Goal: Browse casually: Explore the website without a specific task or goal

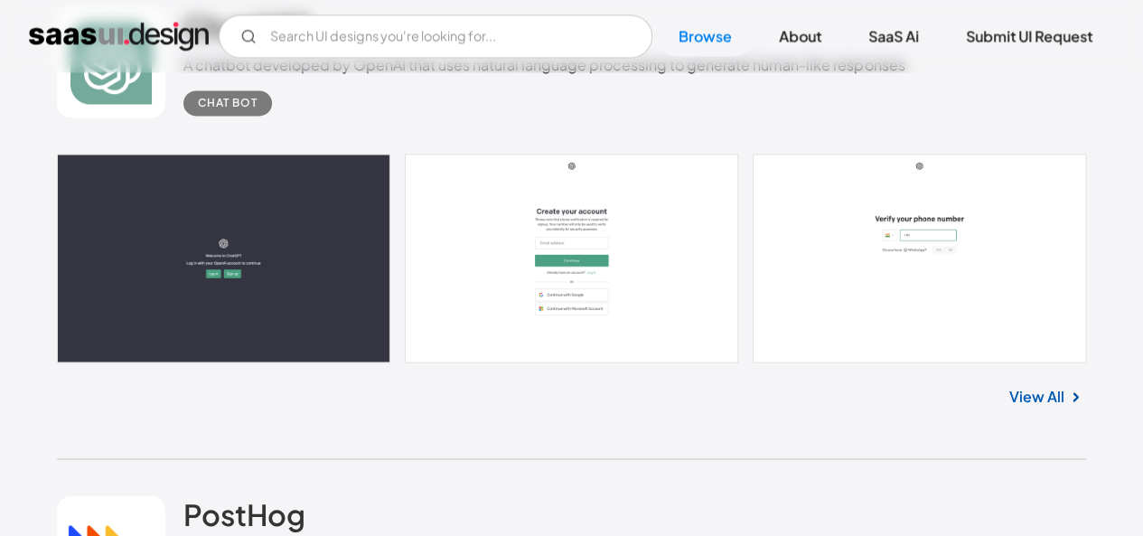
scroll to position [1459, 0]
click at [509, 296] on link at bounding box center [571, 259] width 1029 height 209
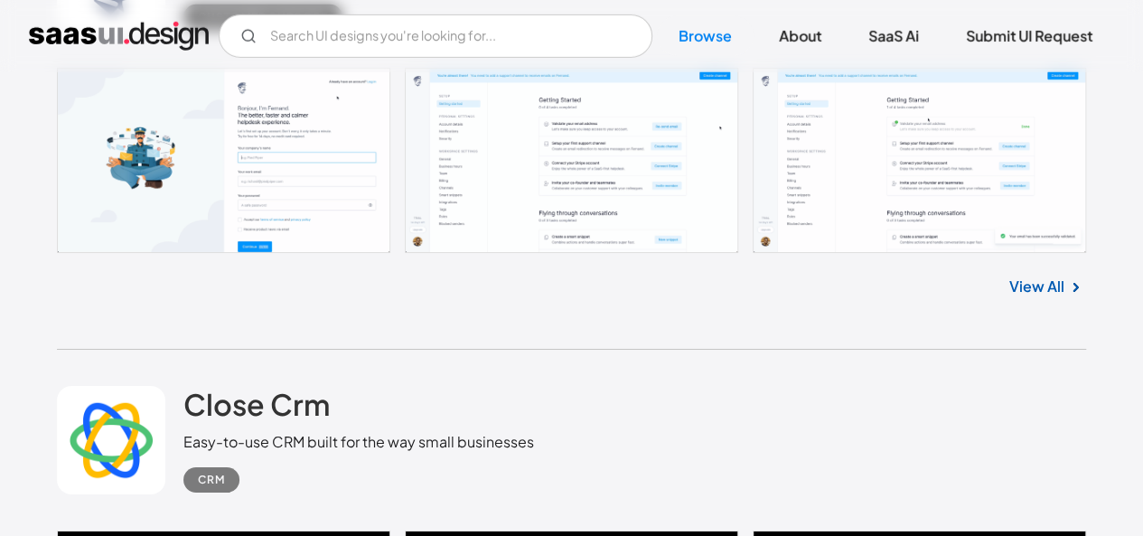
scroll to position [2972, 0]
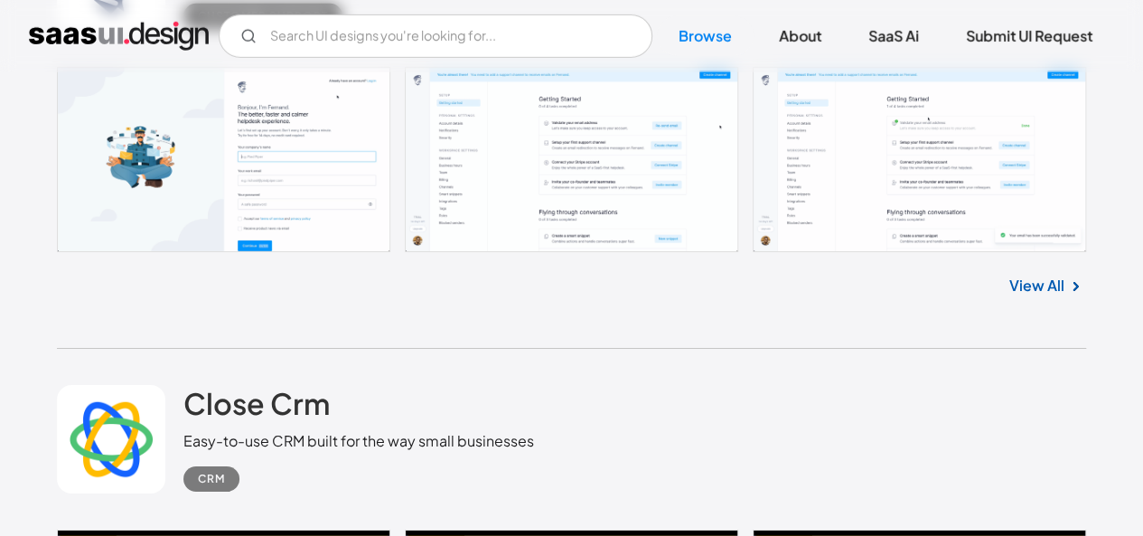
click at [721, 218] on link at bounding box center [571, 159] width 1029 height 185
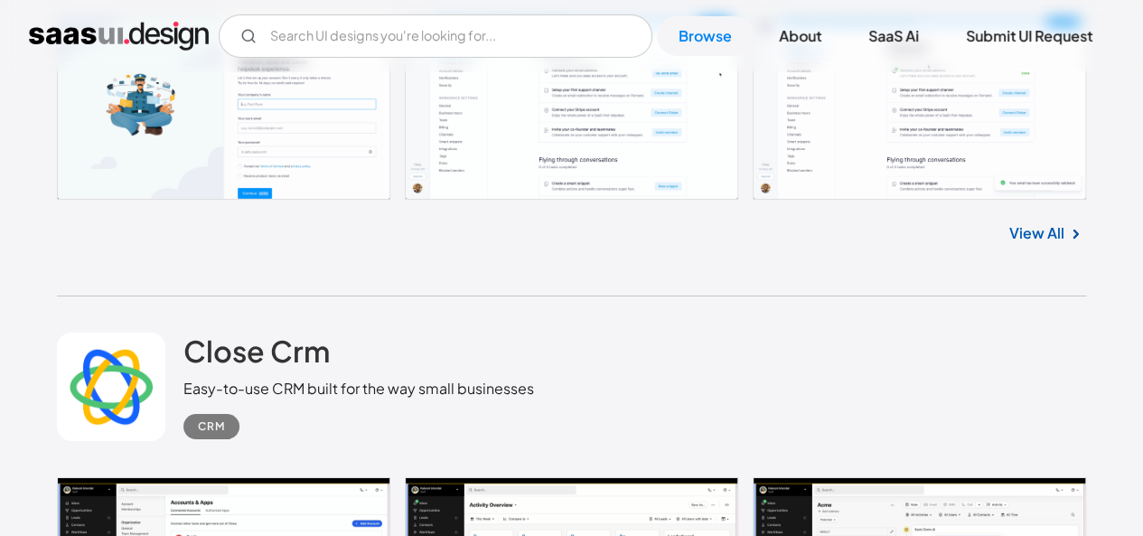
scroll to position [2845, 0]
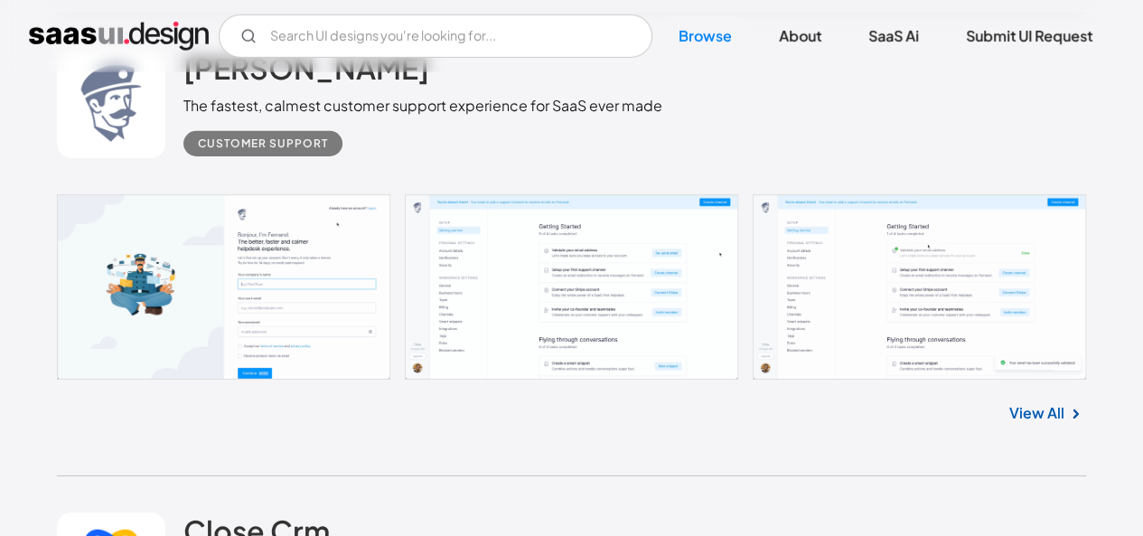
click at [656, 235] on link at bounding box center [571, 286] width 1029 height 185
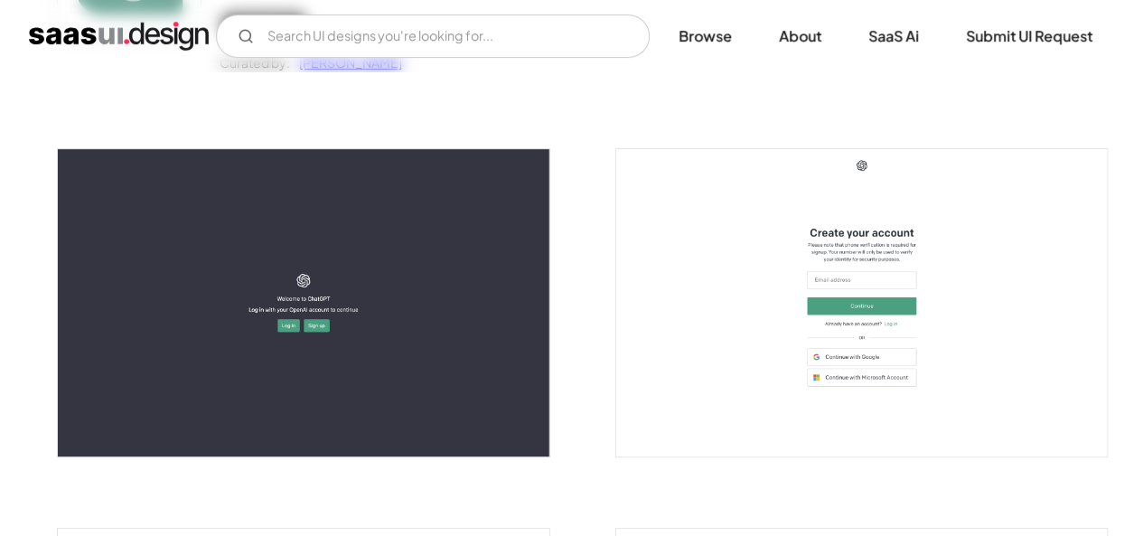
scroll to position [280, 0]
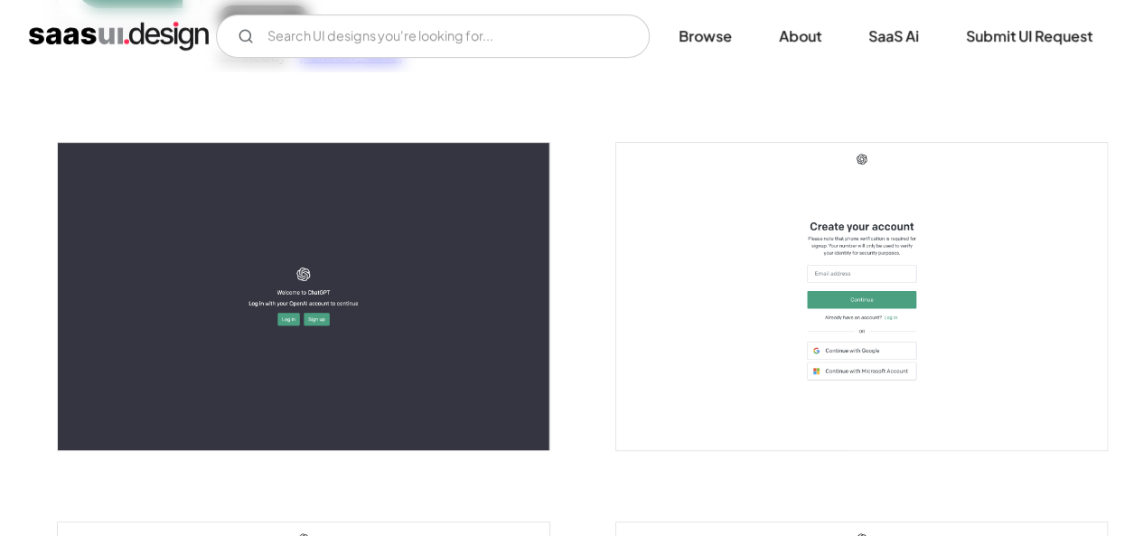
click at [681, 389] on img "open lightbox" at bounding box center [861, 296] width 491 height 307
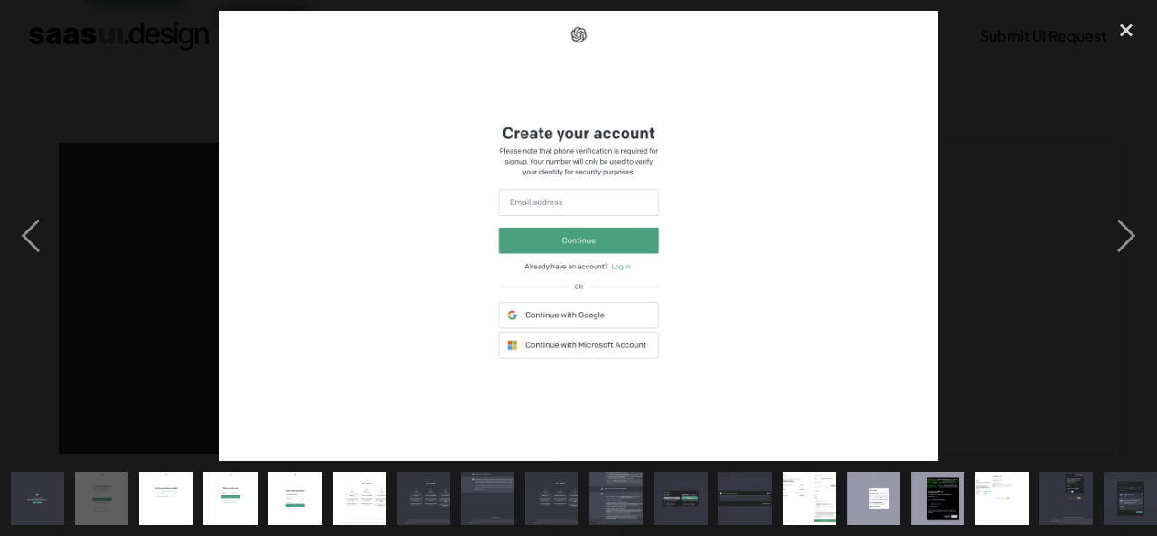
click at [564, 494] on img "show item 9 of 25" at bounding box center [552, 498] width 86 height 53
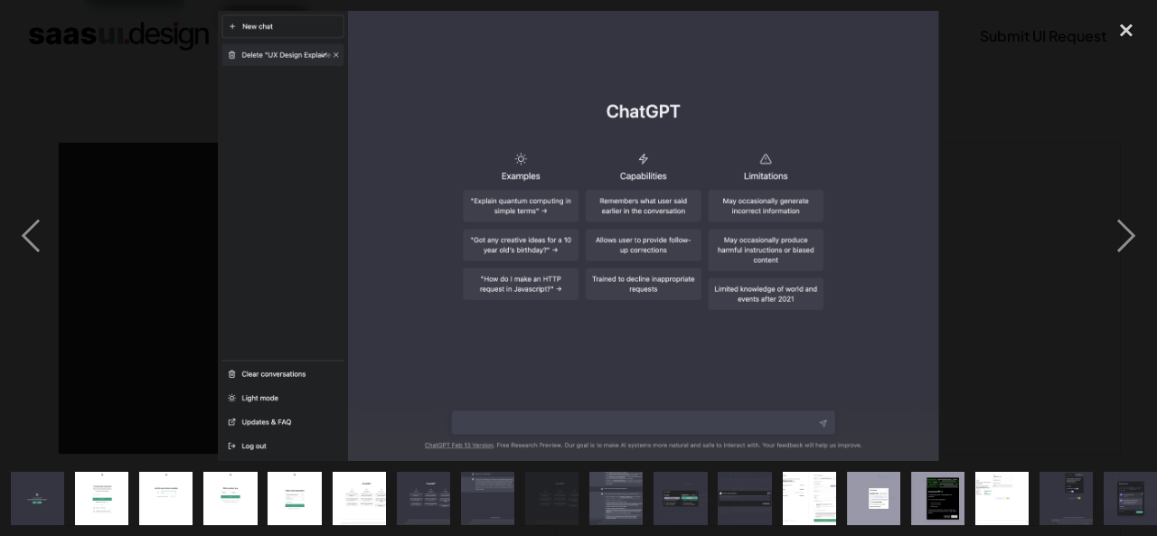
click at [618, 494] on img "show item 10 of 25" at bounding box center [616, 498] width 86 height 53
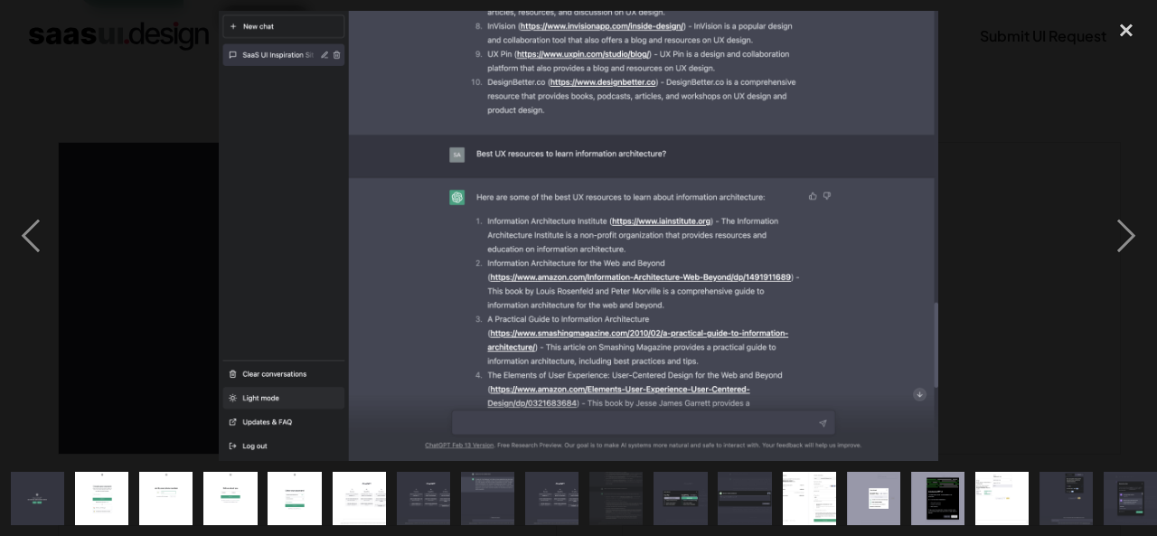
click at [700, 494] on img "show item 11 of 25" at bounding box center [680, 498] width 86 height 53
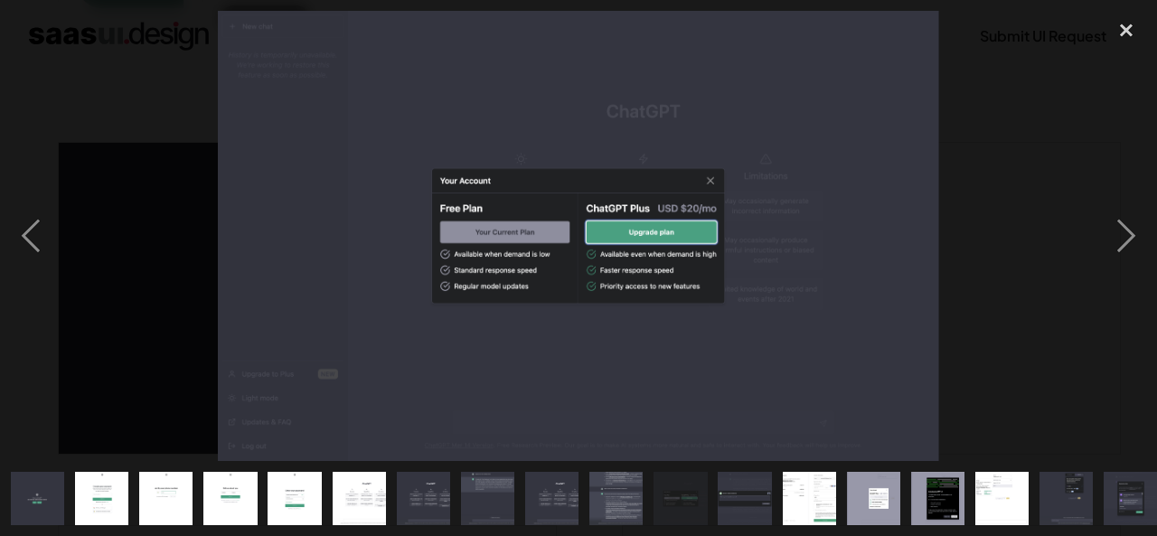
click at [325, 480] on div "show item 5 of 25" at bounding box center [294, 498] width 64 height 75
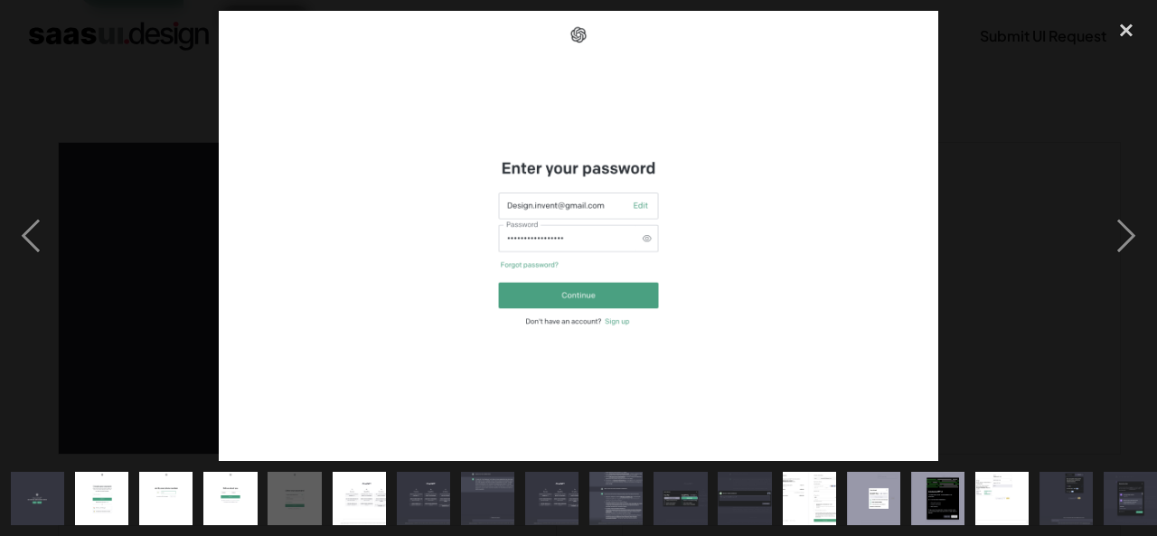
click at [128, 277] on div at bounding box center [578, 236] width 1157 height 450
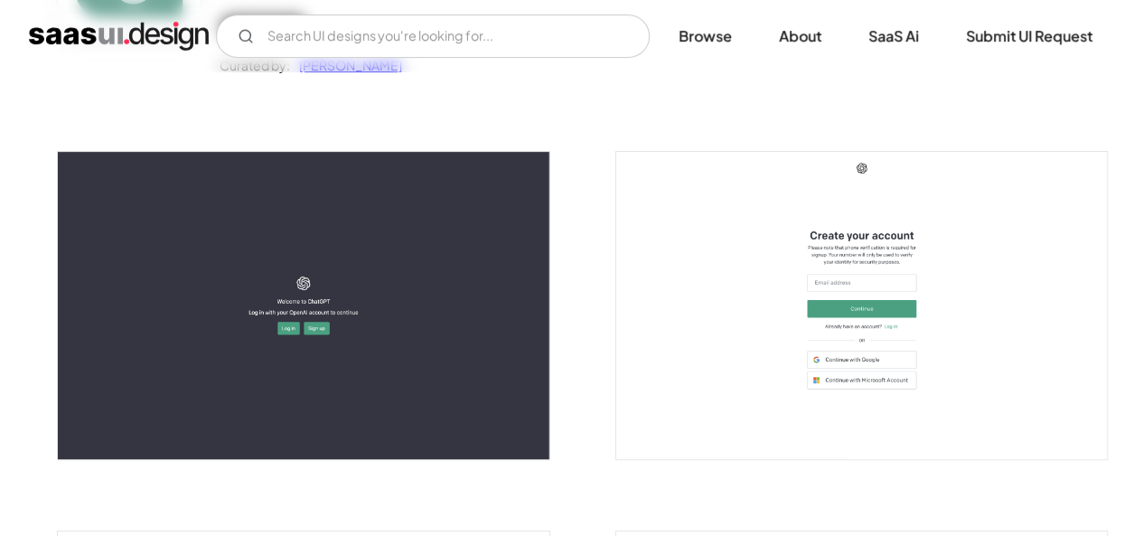
scroll to position [0, 0]
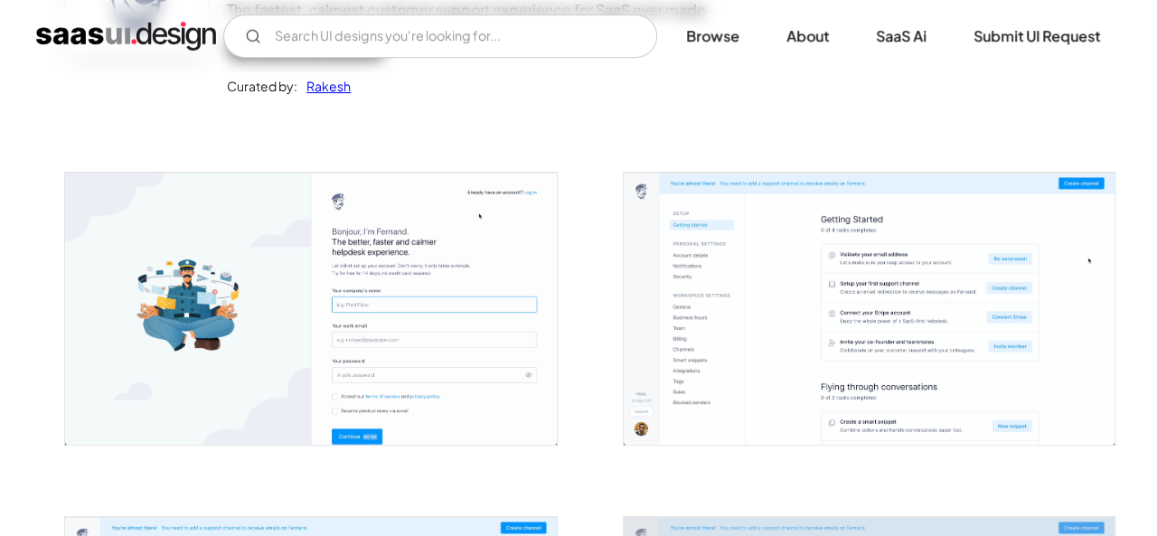
scroll to position [252, 0]
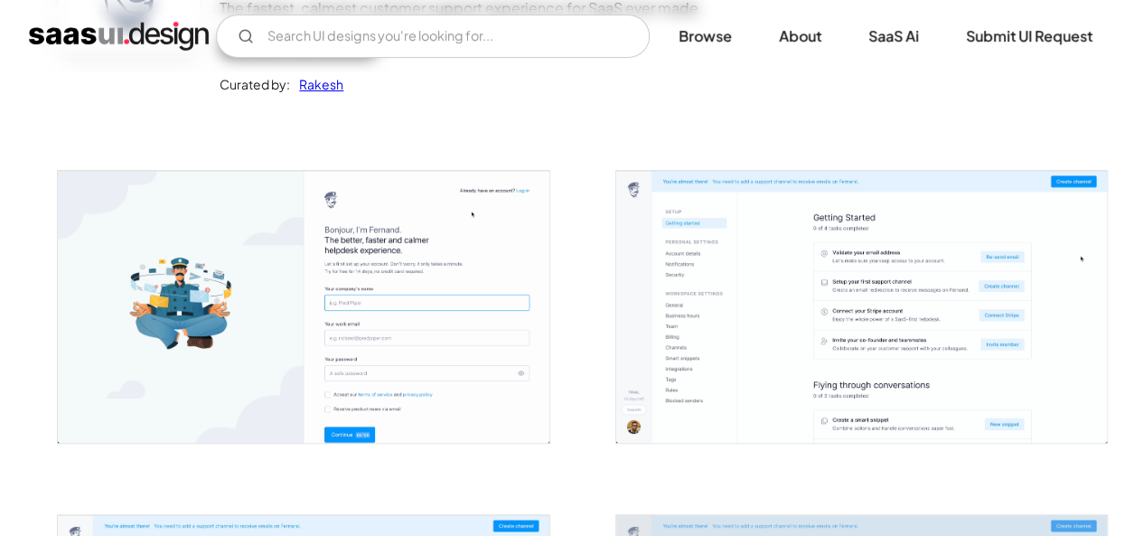
click at [704, 364] on img "open lightbox" at bounding box center [861, 307] width 491 height 272
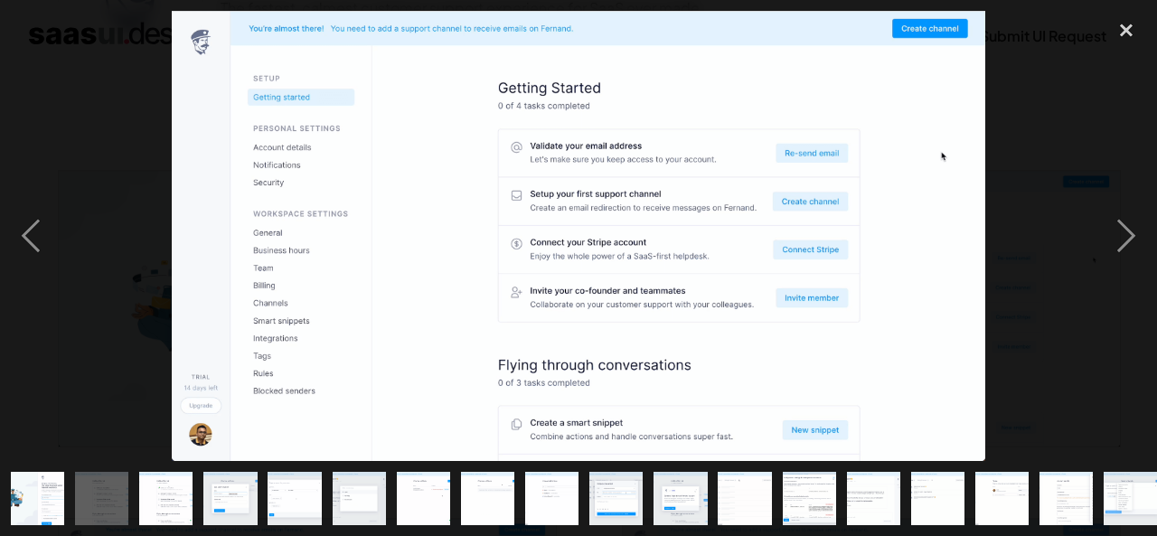
click at [563, 474] on img "show item 9 of 20" at bounding box center [551, 498] width 97 height 53
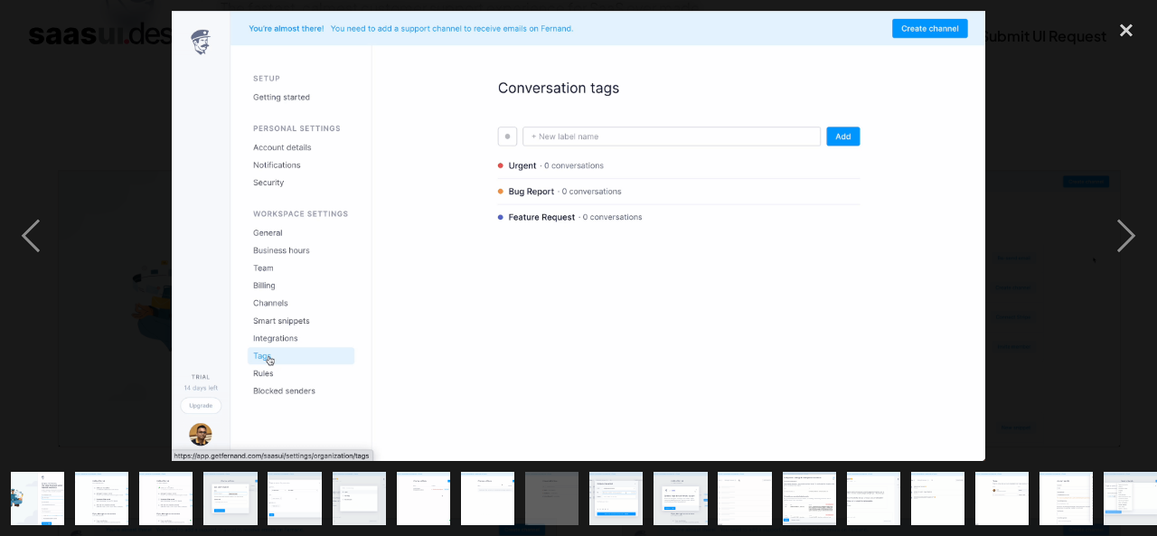
click at [483, 474] on img "show item 8 of 20" at bounding box center [487, 498] width 97 height 53
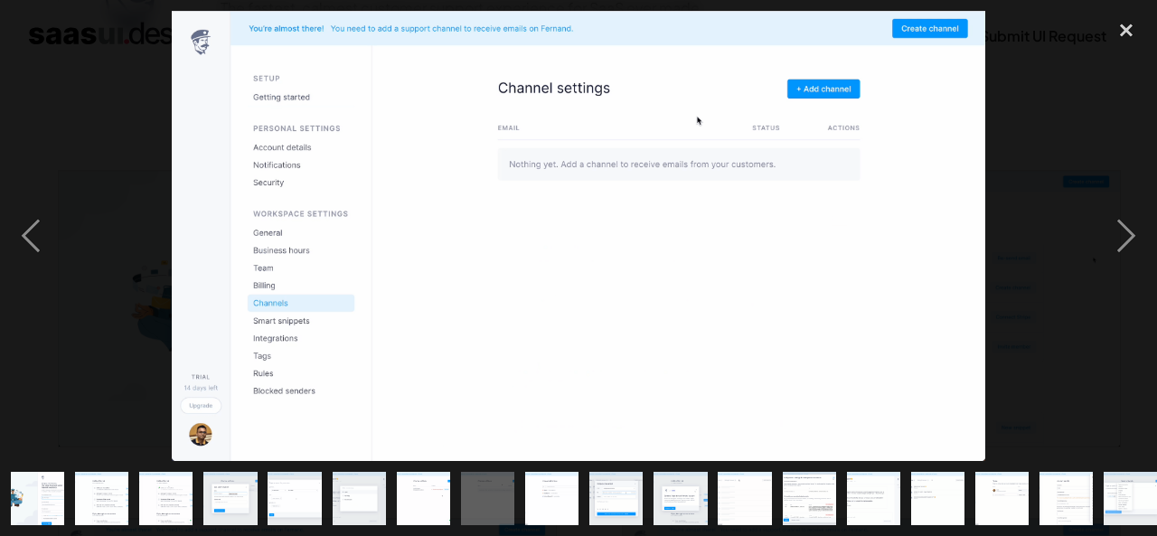
click at [419, 472] on img "show item 7 of 20" at bounding box center [423, 498] width 97 height 53
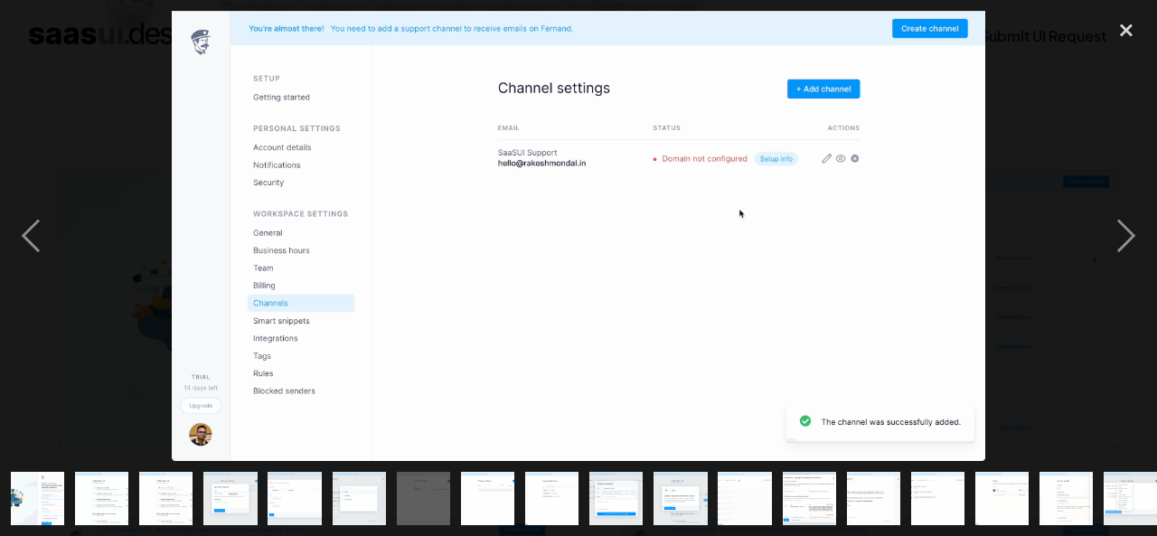
click at [351, 472] on img "show item 6 of 20" at bounding box center [359, 498] width 97 height 53
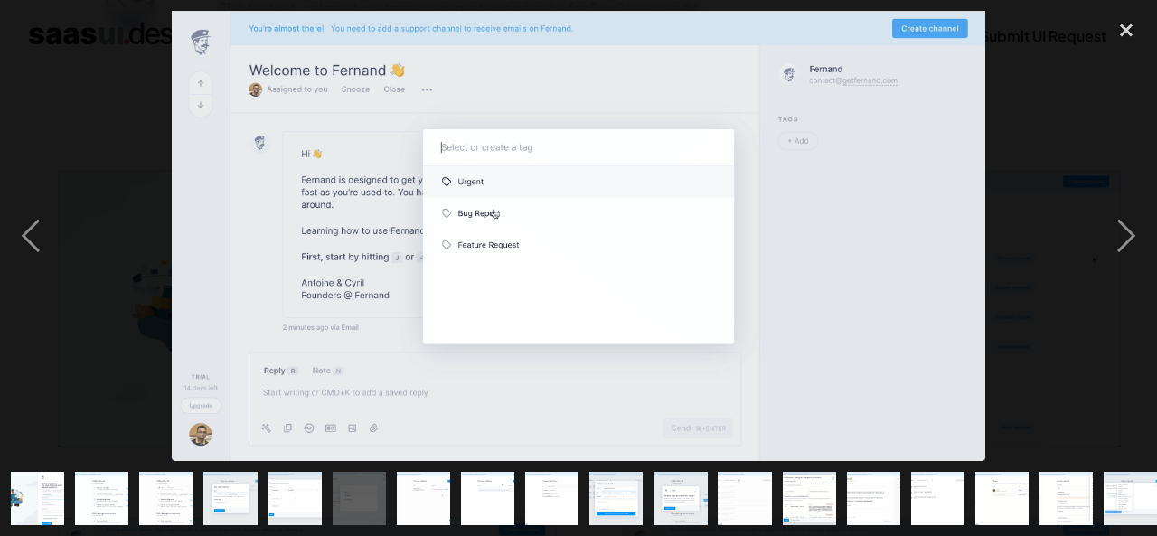
click at [228, 461] on div "show item 4 of 20" at bounding box center [230, 498] width 64 height 75
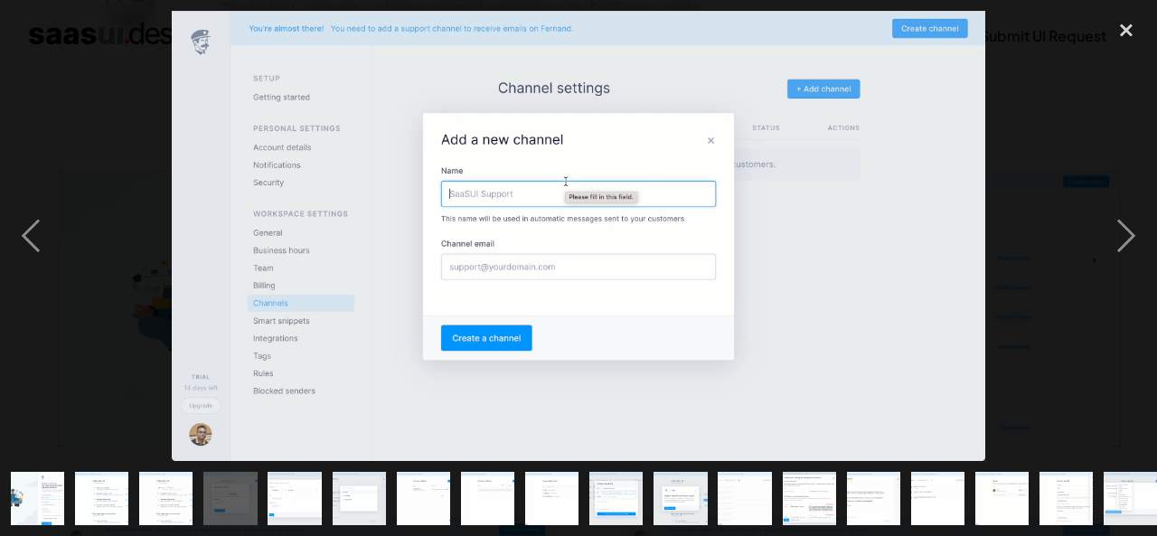
click at [150, 352] on div at bounding box center [578, 236] width 1157 height 450
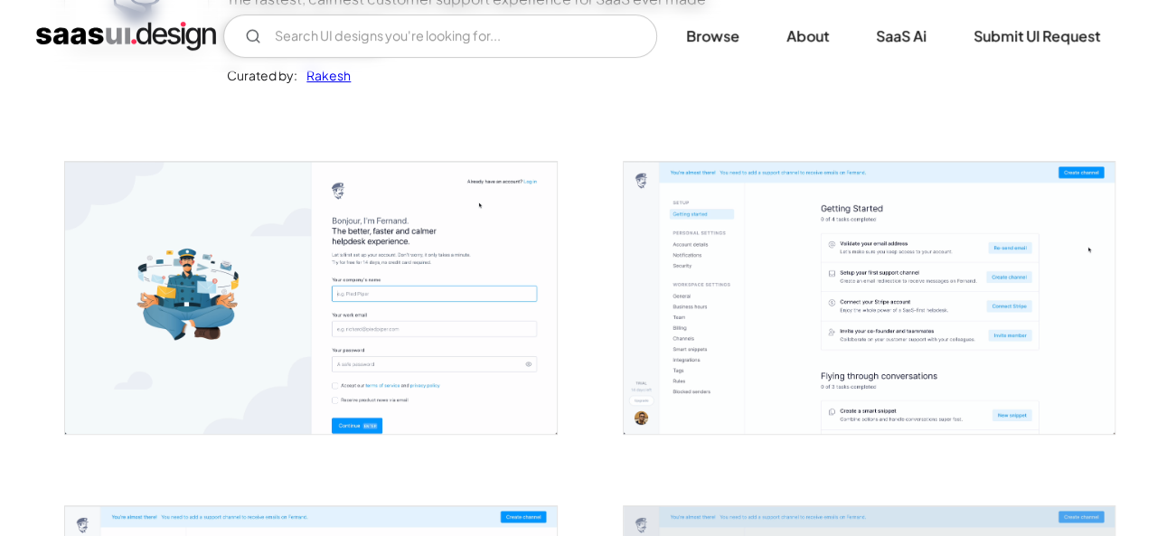
scroll to position [267, 0]
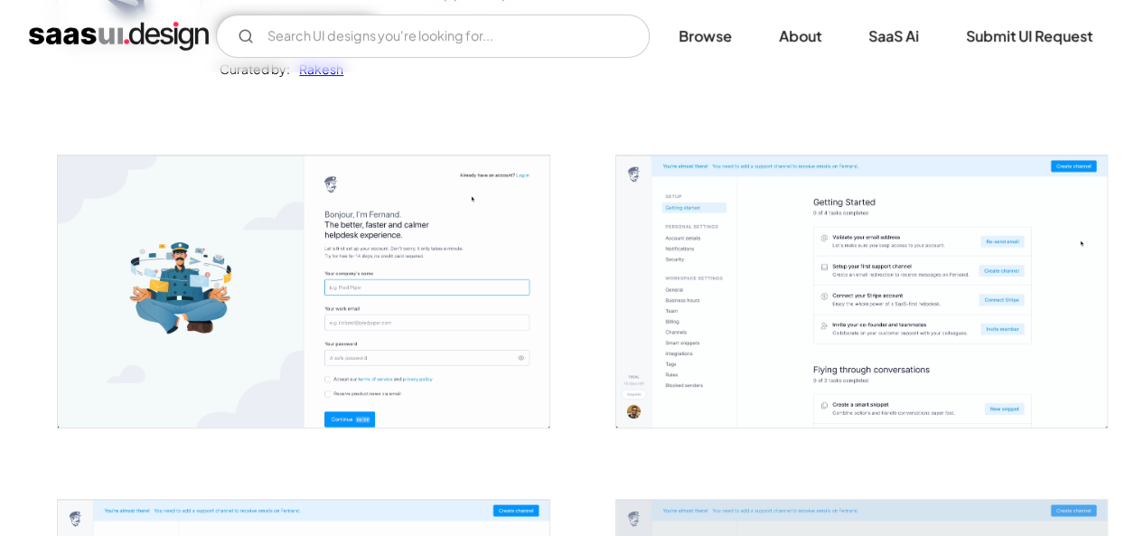
click at [886, 261] on img "open lightbox" at bounding box center [861, 291] width 491 height 272
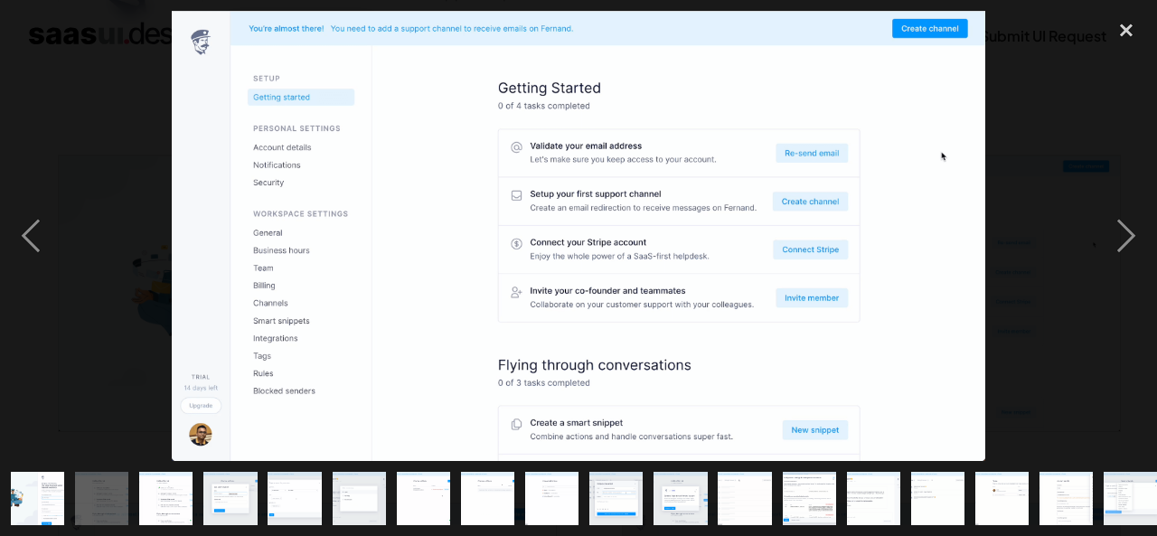
click at [909, 368] on img at bounding box center [578, 236] width 813 height 450
